Goal: Transaction & Acquisition: Purchase product/service

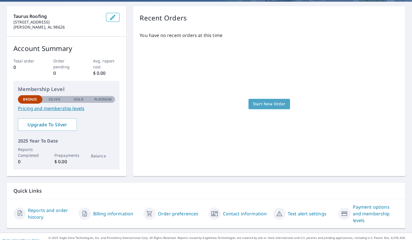
scroll to position [1, 0]
click at [255, 103] on span "Start New Order" at bounding box center [269, 104] width 33 height 7
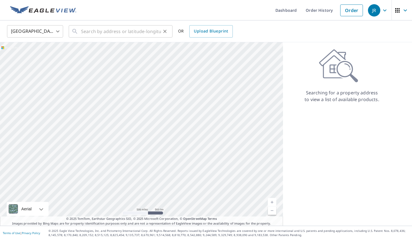
click at [112, 34] on input "text" at bounding box center [121, 32] width 80 height 16
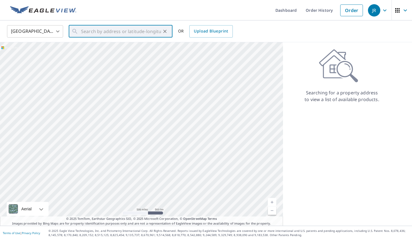
scroll to position [-1, 0]
paste input "[STREET_ADDRESS][US_STATE]"
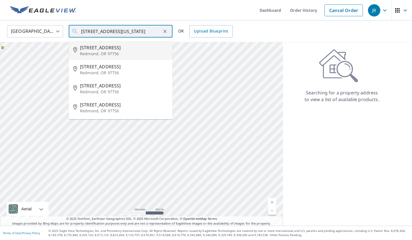
click at [94, 57] on p "Redmond, OR 97756" at bounding box center [124, 54] width 88 height 6
type input "[STREET_ADDRESS]"
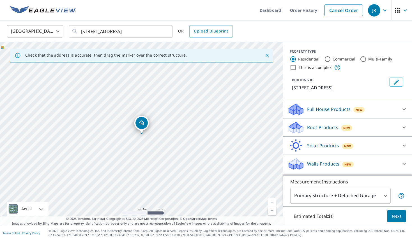
scroll to position [0, 0]
click at [398, 218] on span "Next" at bounding box center [396, 216] width 10 height 7
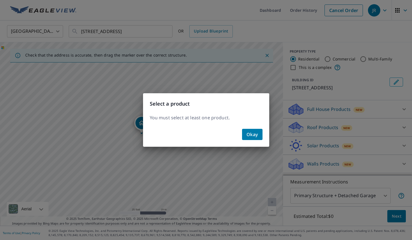
click at [257, 138] on span "Okay" at bounding box center [251, 135] width 11 height 8
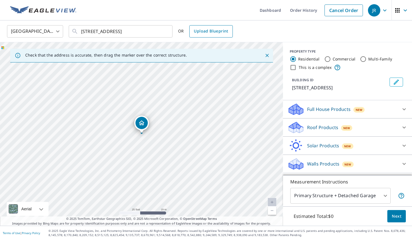
click at [203, 32] on span "Upload Blueprint" at bounding box center [211, 31] width 34 height 7
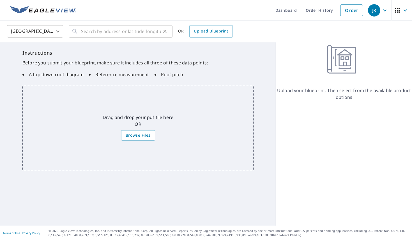
click at [126, 31] on input "text" at bounding box center [121, 32] width 80 height 16
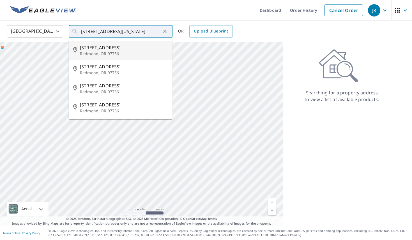
click at [97, 47] on span "[STREET_ADDRESS]" at bounding box center [124, 47] width 88 height 7
type input "[STREET_ADDRESS]"
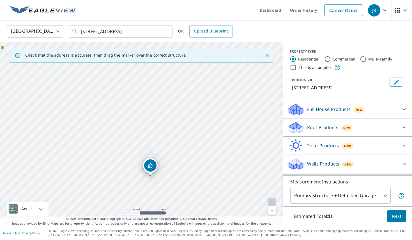
drag, startPoint x: 147, startPoint y: 133, endPoint x: 174, endPoint y: 104, distance: 40.1
click at [174, 104] on div "[STREET_ADDRESS]" at bounding box center [141, 134] width 283 height 184
click at [403, 127] on icon at bounding box center [403, 128] width 3 height 2
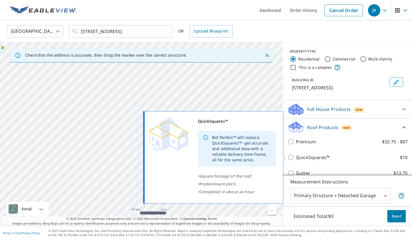
click at [310, 159] on p "QuickSquares™" at bounding box center [313, 157] width 34 height 7
click at [296, 159] on input "QuickSquares™ $18" at bounding box center [291, 157] width 8 height 7
checkbox input "true"
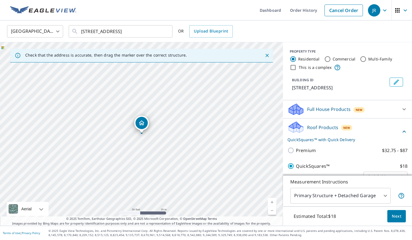
scroll to position [19, 0]
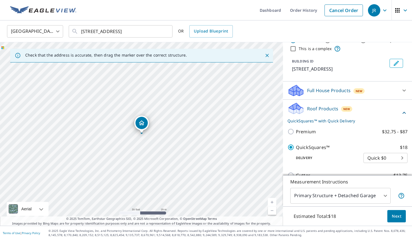
click at [396, 216] on span "Next" at bounding box center [396, 216] width 10 height 7
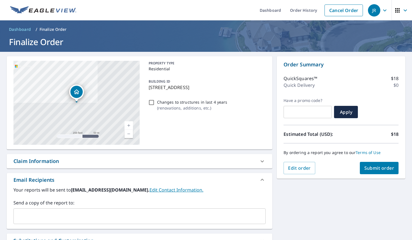
click at [377, 170] on span "Submit order" at bounding box center [379, 168] width 30 height 6
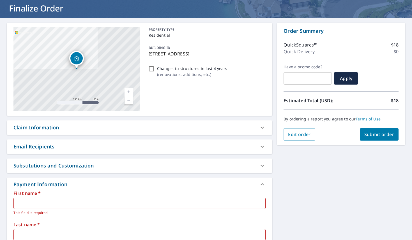
scroll to position [48, 0]
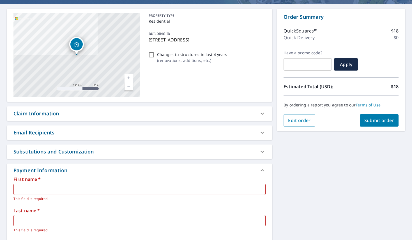
click at [74, 193] on input "text" at bounding box center [139, 189] width 252 height 11
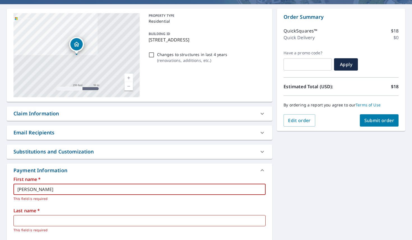
type input "[PERSON_NAME]"
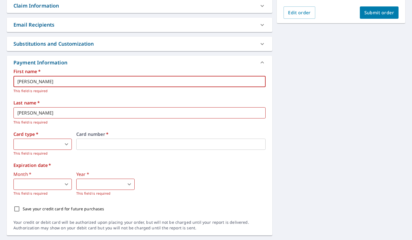
scroll to position [165, 0]
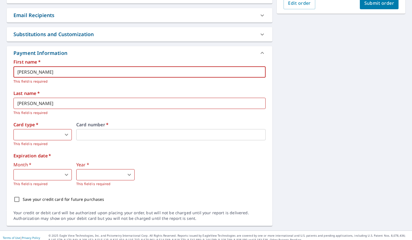
type input "[PERSON_NAME]"
click at [65, 134] on body "[PERSON_NAME] Dashboard Order History Cancel Order JR Dashboard / Finalize Orde…" at bounding box center [206, 120] width 412 height 240
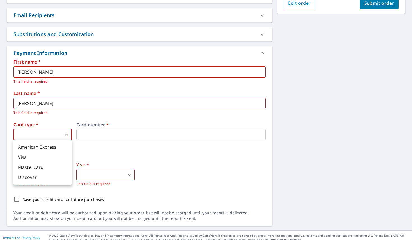
click at [45, 156] on li "Visa" at bounding box center [42, 157] width 58 height 10
type input "2"
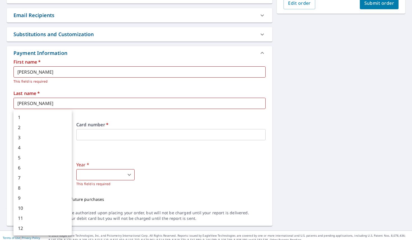
click at [54, 173] on body "[PERSON_NAME] Dashboard Order History Cancel Order JR Dashboard / Finalize Orde…" at bounding box center [206, 120] width 412 height 240
click at [23, 178] on li "7" at bounding box center [42, 178] width 58 height 10
type input "7"
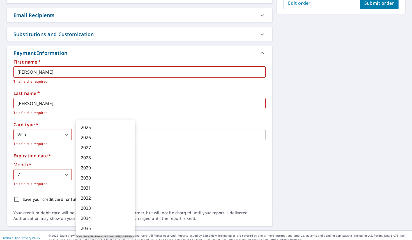
click at [91, 175] on body "[PERSON_NAME] Dashboard Order History Cancel Order JR Dashboard / Finalize Orde…" at bounding box center [206, 120] width 412 height 240
click at [87, 138] on li "2026" at bounding box center [105, 138] width 58 height 10
type input "2026"
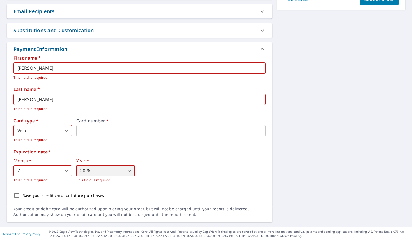
scroll to position [169, 0]
click at [18, 195] on input "Save your credit card for future purchases" at bounding box center [17, 196] width 12 height 12
checkbox input "true"
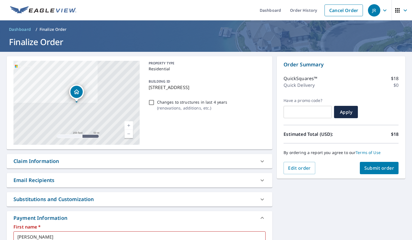
scroll to position [0, 0]
click at [379, 167] on span "Submit order" at bounding box center [379, 168] width 30 height 6
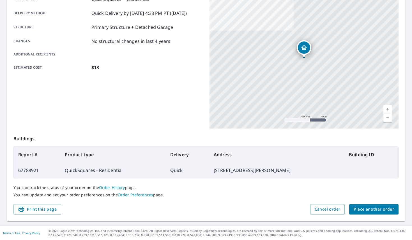
scroll to position [89, 0]
click at [374, 209] on span "Place another order" at bounding box center [373, 209] width 40 height 7
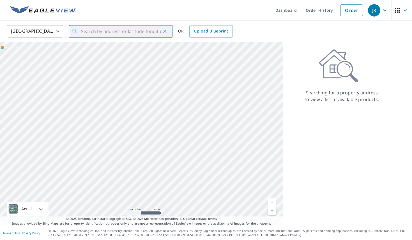
paste input "[STREET_ADDRESS][US_STATE]"
click at [97, 51] on p "Kelso, WA 98626" at bounding box center [124, 54] width 88 height 6
type input "[STREET_ADDRESS][PERSON_NAME]"
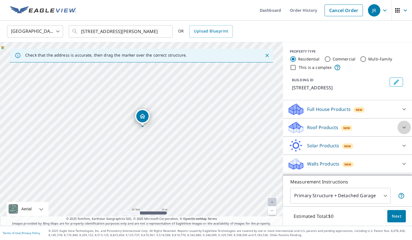
click at [403, 127] on icon at bounding box center [403, 128] width 3 height 2
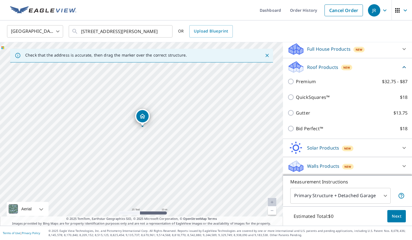
scroll to position [60, 0]
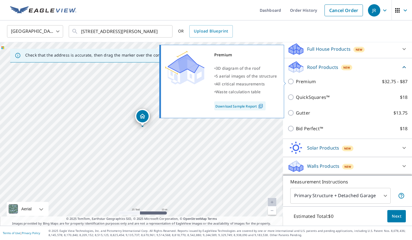
click at [291, 82] on input "Premium $32.75 - $87" at bounding box center [291, 81] width 8 height 7
checkbox input "true"
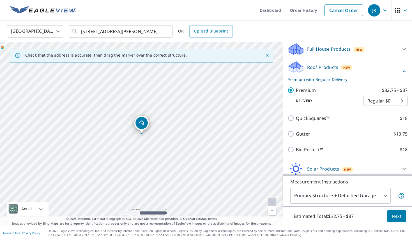
click at [395, 219] on span "Next" at bounding box center [396, 216] width 10 height 7
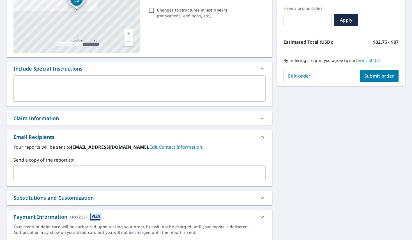
scroll to position [92, 0]
click at [262, 117] on icon at bounding box center [262, 118] width 7 height 7
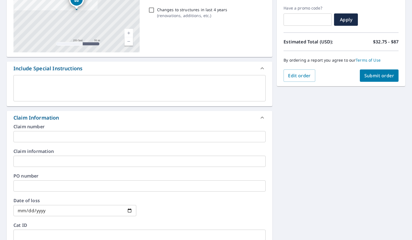
click at [374, 80] on button "Submit order" at bounding box center [378, 75] width 39 height 12
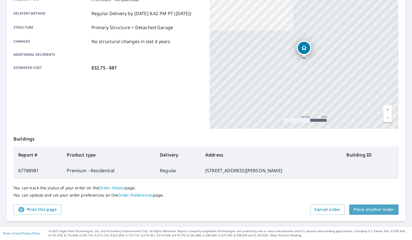
click at [376, 208] on span "Place another order" at bounding box center [373, 209] width 40 height 7
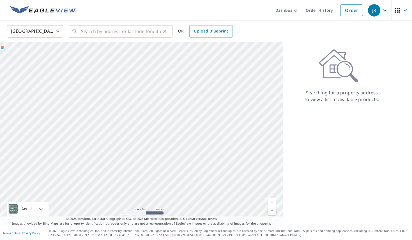
scroll to position [0, 0]
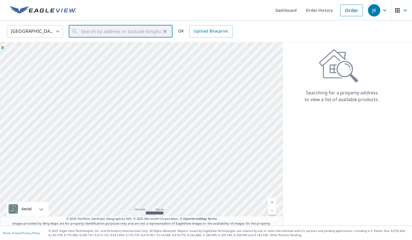
click at [95, 32] on input "text" at bounding box center [121, 32] width 80 height 16
paste input "[STREET_ADDRESS][US_STATE]"
click at [103, 49] on span "[STREET_ADDRESS]" at bounding box center [124, 47] width 88 height 7
type input "[STREET_ADDRESS][PERSON_NAME]"
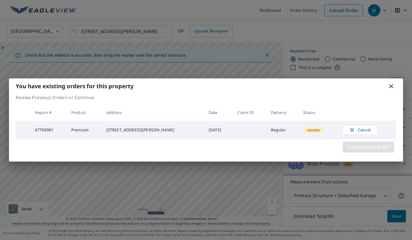
click at [356, 147] on span "Continue my order" at bounding box center [368, 147] width 42 height 8
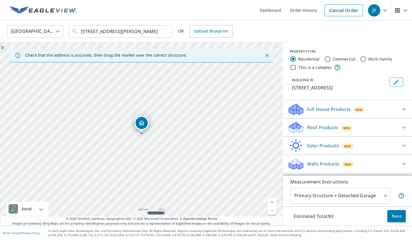
scroll to position [0, 0]
click at [404, 127] on icon at bounding box center [403, 127] width 7 height 7
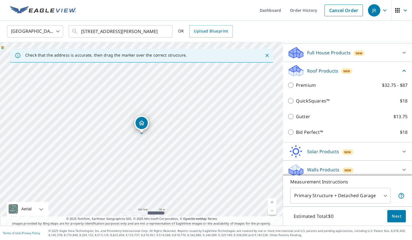
scroll to position [57, 0]
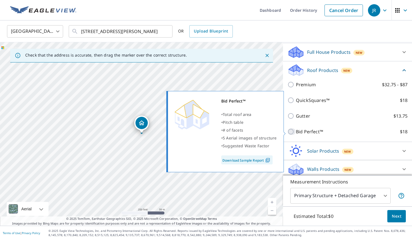
click at [291, 133] on input "Bid Perfect™ $18" at bounding box center [291, 131] width 8 height 7
checkbox input "true"
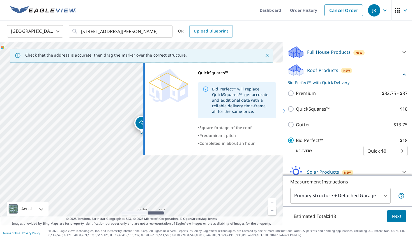
scroll to position [0, 0]
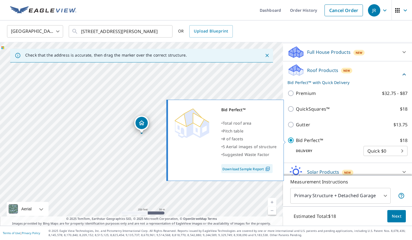
click at [246, 171] on link "Download Sample Report" at bounding box center [246, 168] width 51 height 9
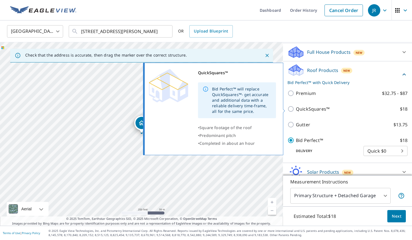
click at [378, 110] on label "QuickSquares™ $18" at bounding box center [352, 109] width 112 height 7
click at [296, 110] on input "QuickSquares™ $18" at bounding box center [291, 109] width 8 height 7
checkbox input "true"
checkbox input "false"
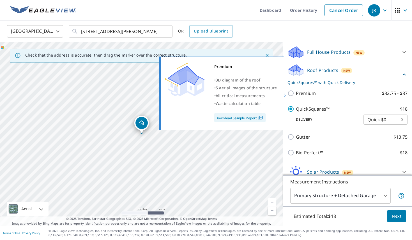
click at [323, 94] on label "Premium $32.75 - $87" at bounding box center [352, 93] width 112 height 7
click at [296, 94] on input "Premium $32.75 - $87" at bounding box center [291, 93] width 8 height 7
checkbox input "true"
checkbox input "false"
click at [247, 117] on link "Download Sample Report" at bounding box center [239, 117] width 51 height 9
